Goal: Information Seeking & Learning: Compare options

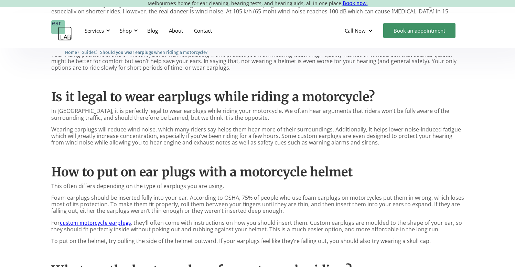
scroll to position [417, 0]
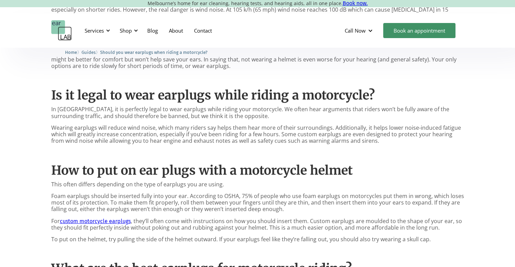
click at [115, 219] on link "custom motorcycle earplugs" at bounding box center [95, 221] width 71 height 7
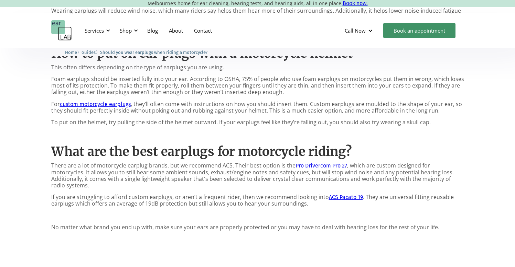
scroll to position [535, 0]
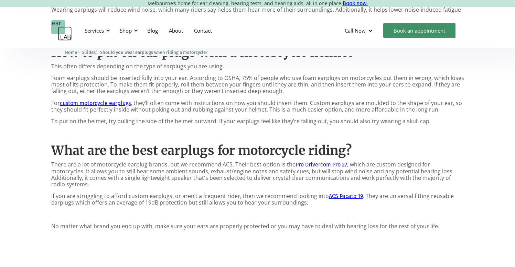
click at [305, 165] on link "Pro Drivercom Pro 27" at bounding box center [321, 165] width 52 height 7
click at [339, 193] on link "ACS Pacato 19" at bounding box center [346, 196] width 34 height 7
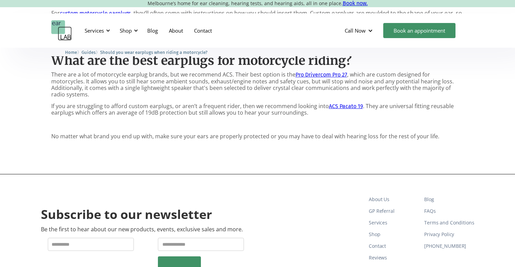
scroll to position [626, 0]
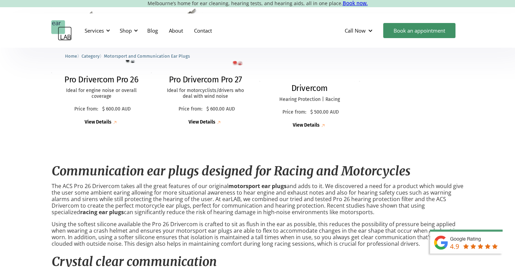
scroll to position [242, 0]
